Goal: Information Seeking & Learning: Check status

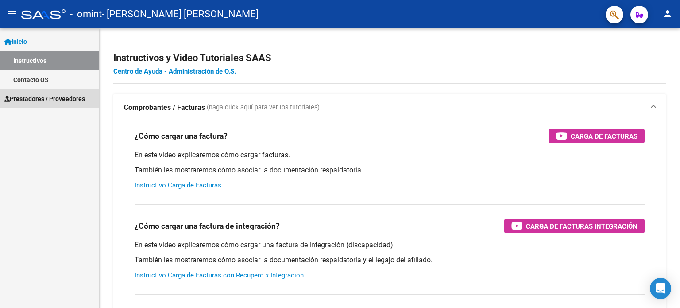
click at [76, 100] on span "Prestadores / Proveedores" at bounding box center [44, 99] width 81 height 10
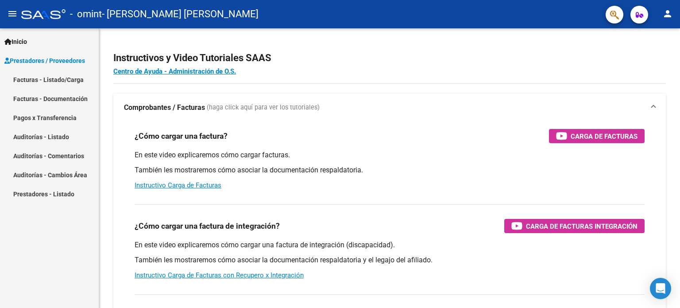
click at [76, 100] on link "Facturas - Documentación" at bounding box center [49, 98] width 99 height 19
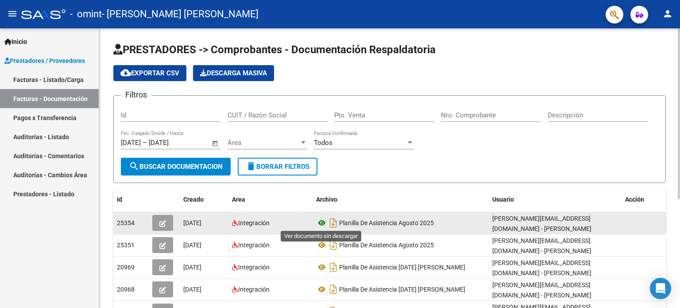
click at [321, 220] on icon at bounding box center [322, 222] width 12 height 11
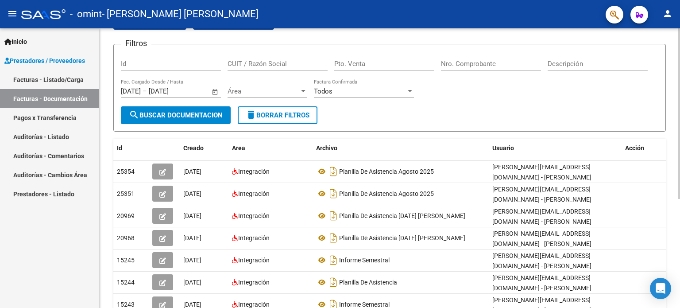
scroll to position [53, 0]
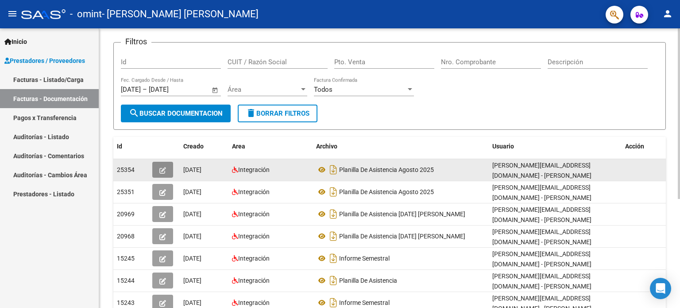
click at [167, 170] on button "button" at bounding box center [162, 170] width 21 height 16
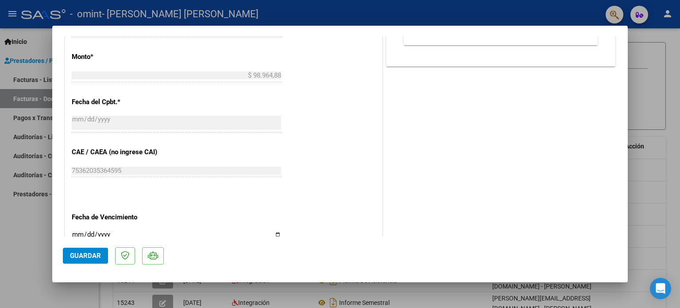
scroll to position [500, 0]
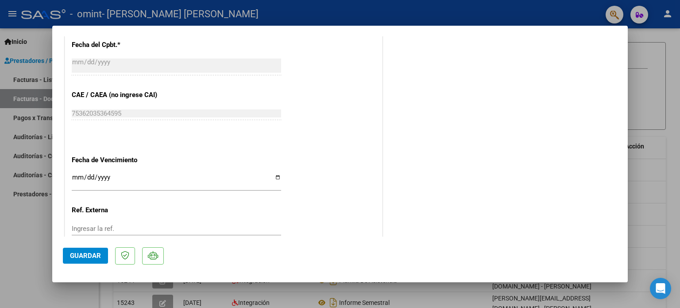
click at [658, 99] on div at bounding box center [340, 154] width 680 height 308
type input "$ 0,00"
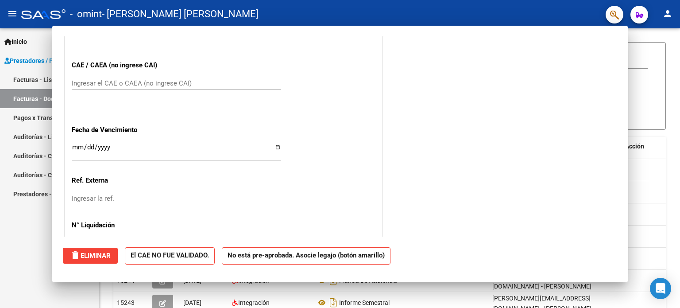
scroll to position [0, 0]
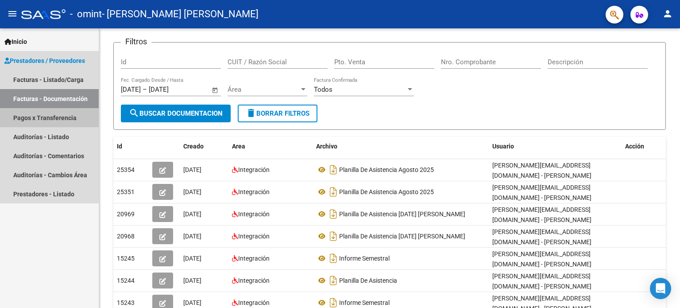
click at [28, 120] on link "Pagos x Transferencia" at bounding box center [49, 117] width 99 height 19
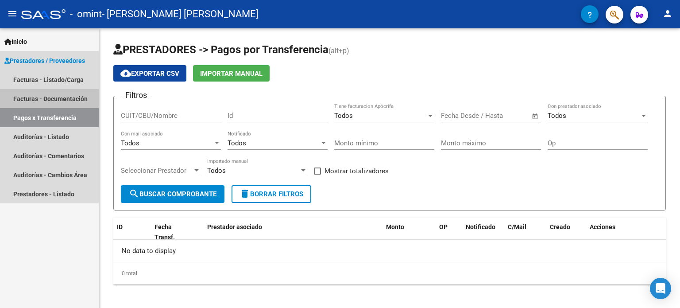
click at [51, 95] on link "Facturas - Documentación" at bounding box center [49, 98] width 99 height 19
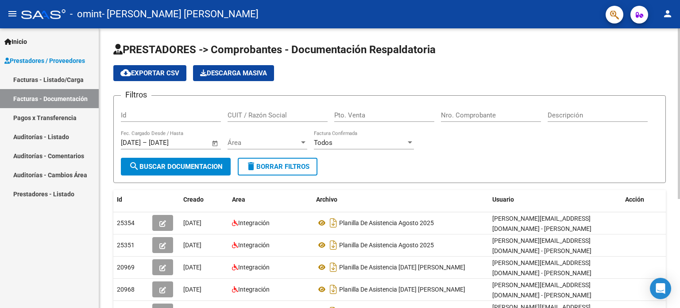
drag, startPoint x: 677, startPoint y: 112, endPoint x: 673, endPoint y: 129, distance: 17.6
click at [673, 129] on div "PRESTADORES -> Comprobantes - Documentación Respaldatoria cloud_download Export…" at bounding box center [389, 257] width 581 height 459
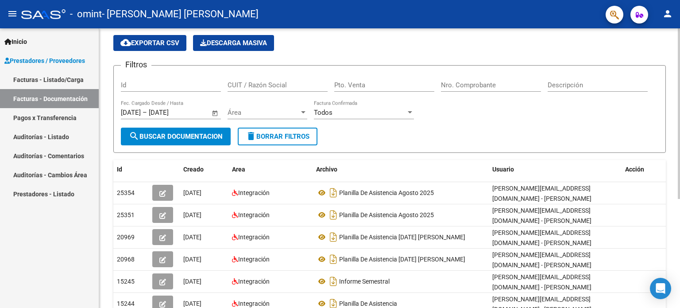
scroll to position [27, 0]
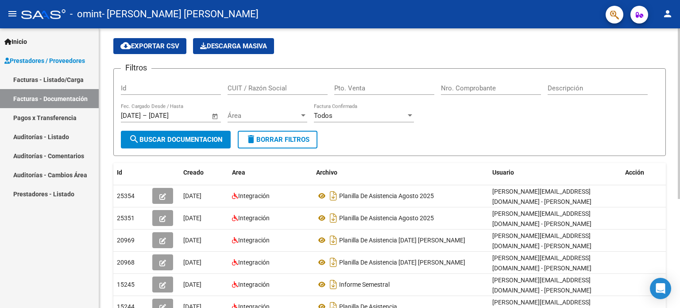
click at [666, 140] on div "PRESTADORES -> Comprobantes - Documentación Respaldatoria cloud_download Export…" at bounding box center [390, 230] width 583 height 459
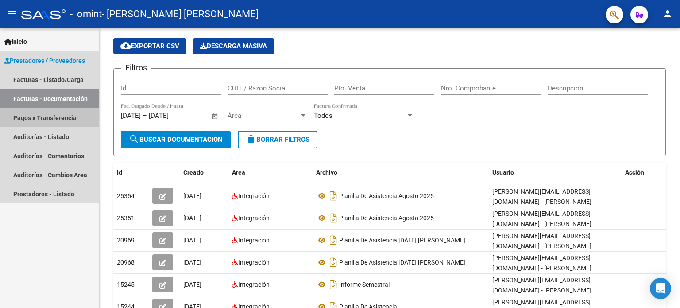
click at [41, 119] on link "Pagos x Transferencia" at bounding box center [49, 117] width 99 height 19
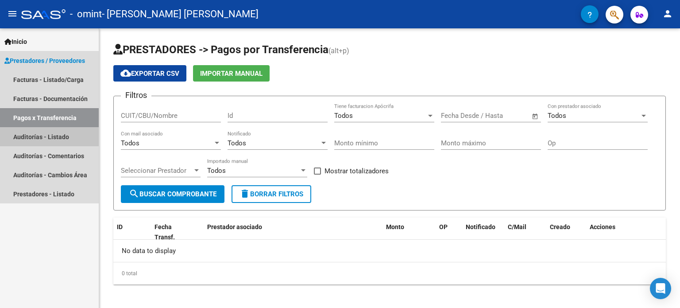
click at [39, 130] on link "Auditorías - Listado" at bounding box center [49, 136] width 99 height 19
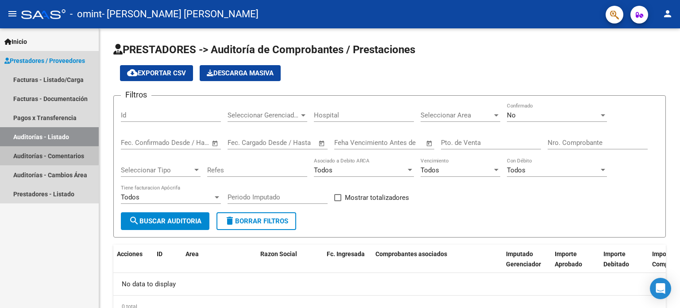
click at [36, 148] on link "Auditorías - Comentarios" at bounding box center [49, 155] width 99 height 19
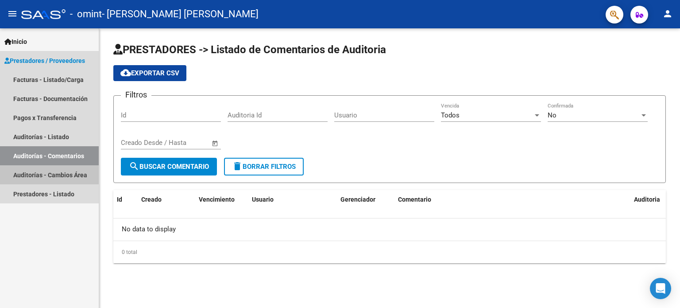
click at [28, 173] on link "Auditorías - Cambios Área" at bounding box center [49, 174] width 99 height 19
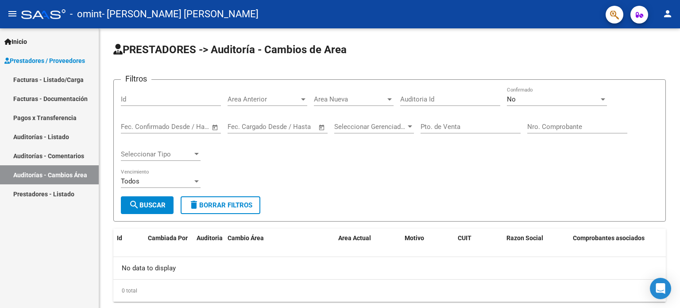
click at [24, 196] on link "Prestadores - Listado" at bounding box center [49, 193] width 99 height 19
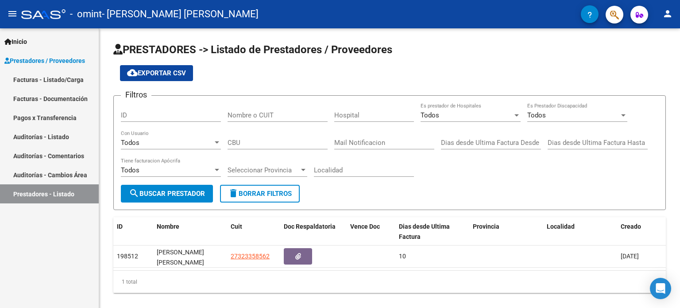
click at [43, 115] on link "Pagos x Transferencia" at bounding box center [49, 117] width 99 height 19
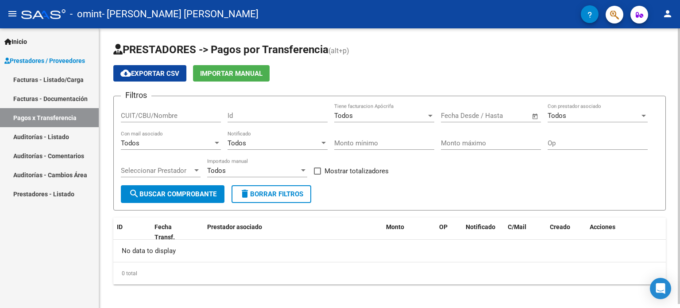
click at [531, 114] on span "Open calendar" at bounding box center [535, 115] width 21 height 21
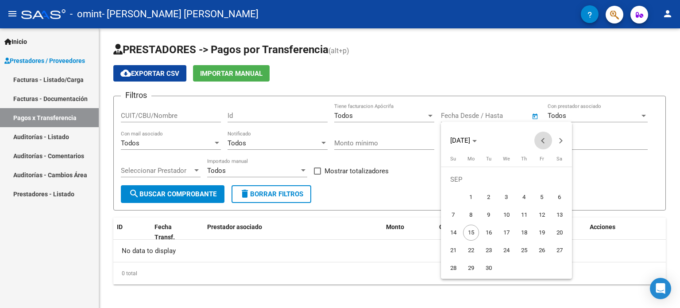
click at [541, 138] on span "Previous month" at bounding box center [543, 141] width 18 height 18
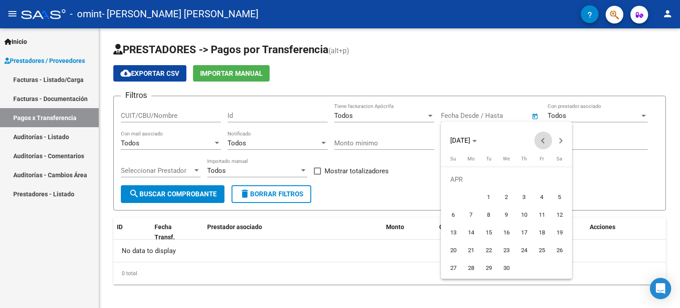
click at [541, 138] on span "Previous month" at bounding box center [543, 141] width 18 height 18
click at [559, 178] on span "1" at bounding box center [560, 179] width 16 height 16
type input "[DATE]"
click at [561, 136] on span "Next month" at bounding box center [561, 141] width 18 height 18
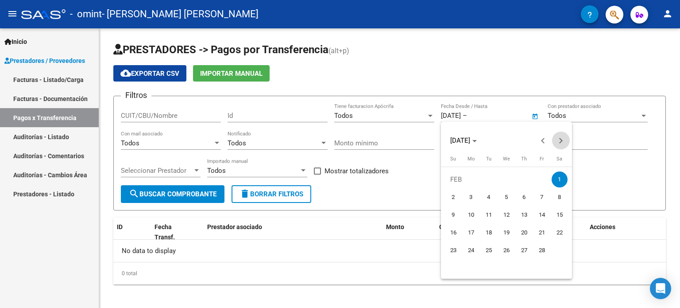
click at [561, 136] on span "Next month" at bounding box center [561, 141] width 18 height 18
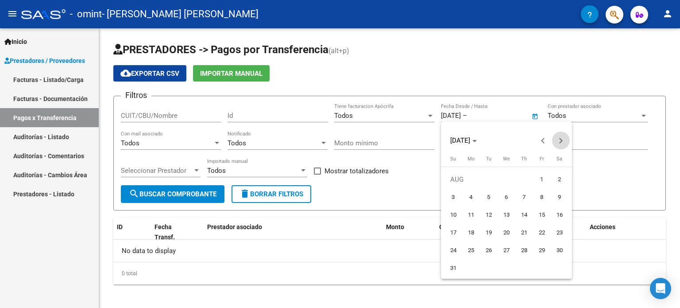
click at [561, 136] on span "Next month" at bounding box center [561, 141] width 18 height 18
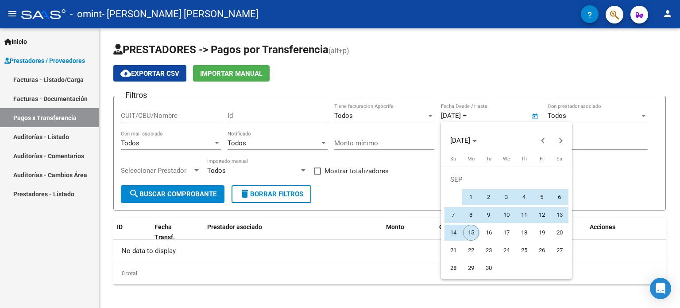
click at [471, 228] on span "15" at bounding box center [471, 233] width 16 height 16
type input "[DATE]"
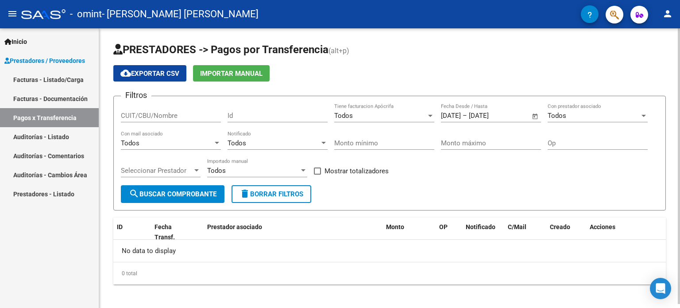
click at [191, 198] on button "search Buscar Comprobante" at bounding box center [173, 194] width 104 height 18
click at [645, 115] on div at bounding box center [644, 116] width 4 height 2
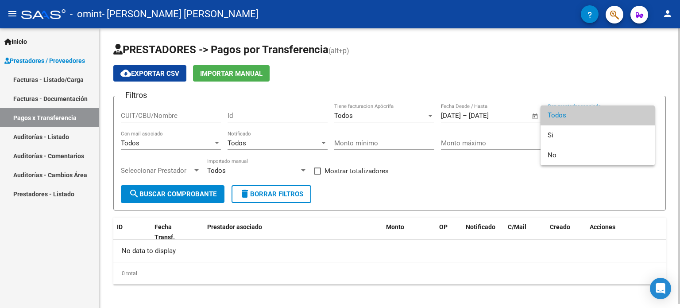
click at [645, 115] on span "Todos" at bounding box center [598, 115] width 100 height 20
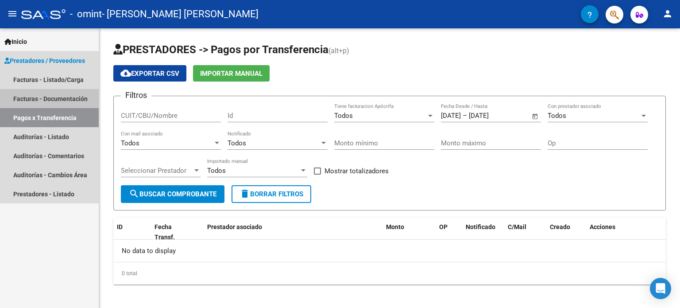
click at [56, 97] on link "Facturas - Documentación" at bounding box center [49, 98] width 99 height 19
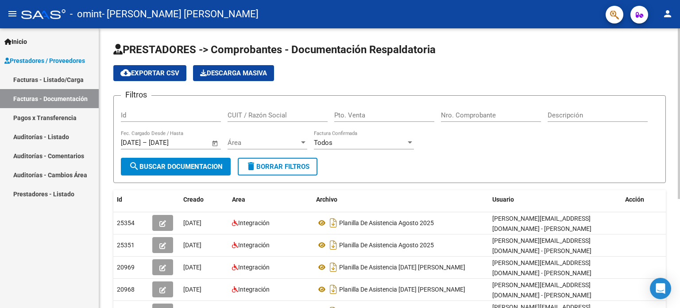
click at [680, 54] on div at bounding box center [679, 113] width 2 height 170
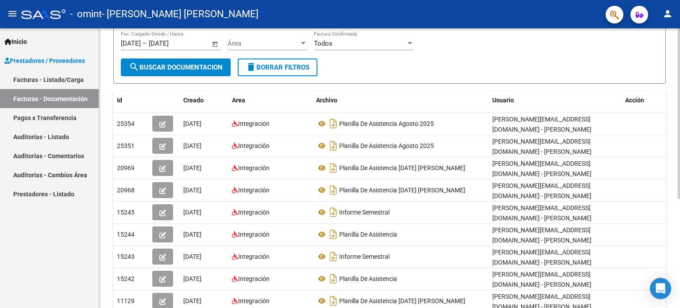
scroll to position [94, 0]
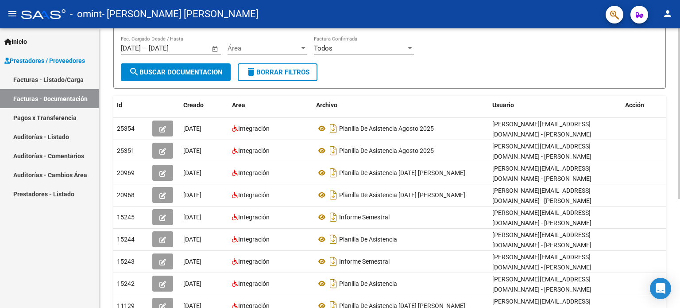
click at [649, 139] on div "PRESTADORES -> Comprobantes - Documentación Respaldatoria cloud_download Export…" at bounding box center [390, 163] width 583 height 459
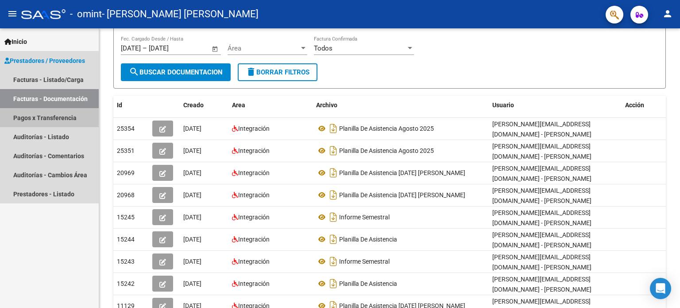
click at [43, 117] on link "Pagos x Transferencia" at bounding box center [49, 117] width 99 height 19
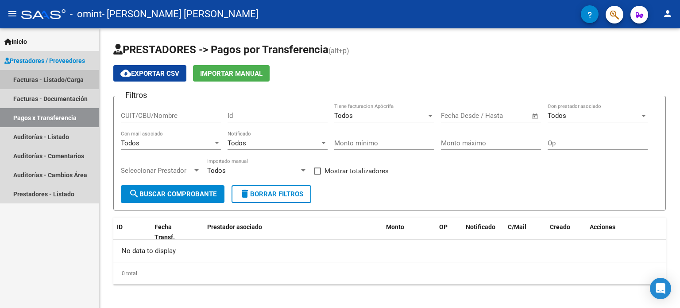
click at [50, 81] on link "Facturas - Listado/Carga" at bounding box center [49, 79] width 99 height 19
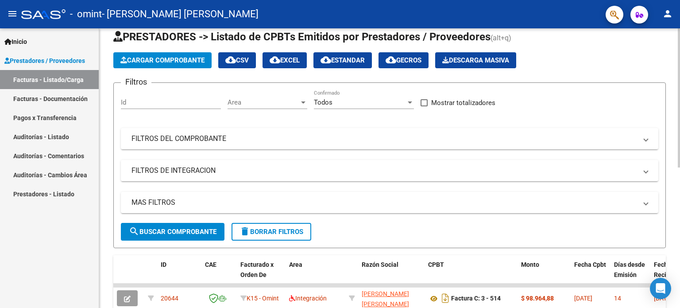
scroll to position [40, 0]
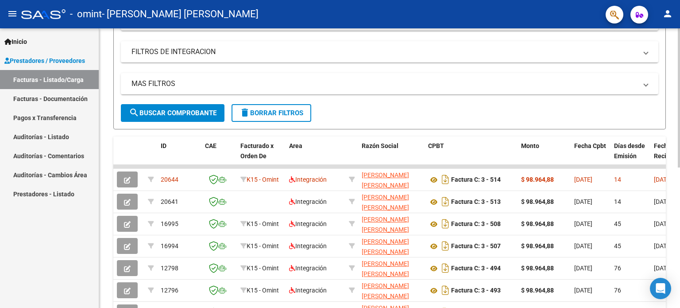
click at [656, 212] on div "Video tutorial PRESTADORES -> Listado de CPBTs Emitidos por Prestadores / Prove…" at bounding box center [390, 165] width 583 height 557
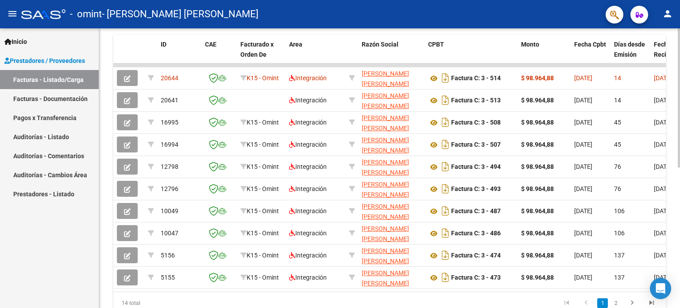
scroll to position [244, 0]
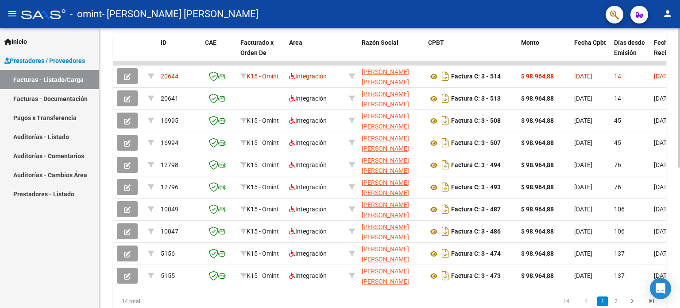
click at [677, 185] on div "Video tutorial PRESTADORES -> Listado de CPBTs Emitidos por Prestadores / Prove…" at bounding box center [390, 62] width 583 height 557
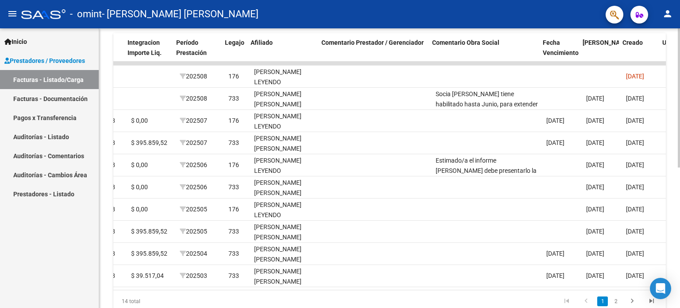
scroll to position [0, 1091]
